Goal: Find specific page/section: Find specific page/section

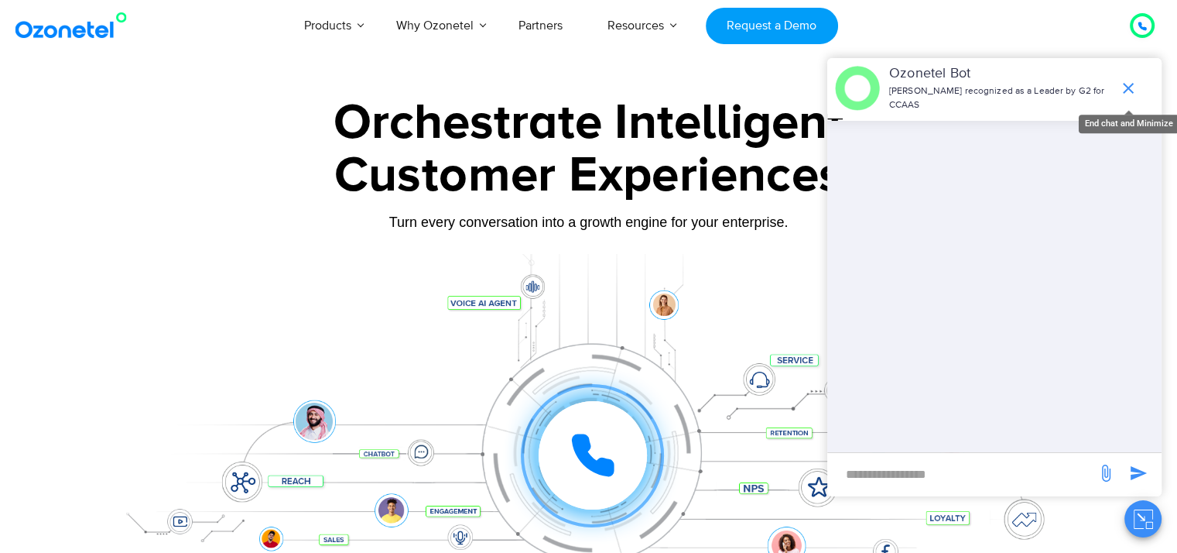
click at [1127, 84] on icon "end chat or minimize" at bounding box center [1128, 88] width 19 height 19
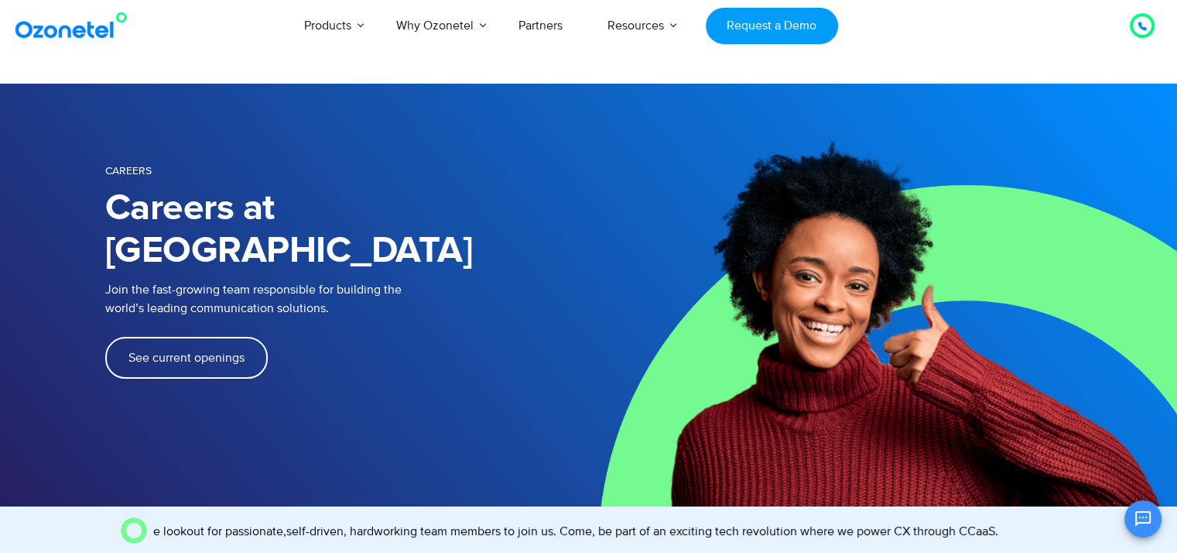
click at [204, 351] on span "See current openings" at bounding box center [186, 357] width 116 height 12
